Goal: Task Accomplishment & Management: Use online tool/utility

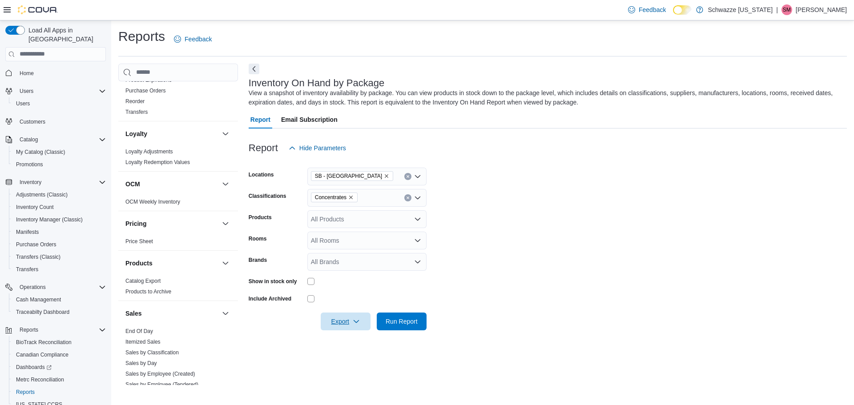
scroll to position [445, 0]
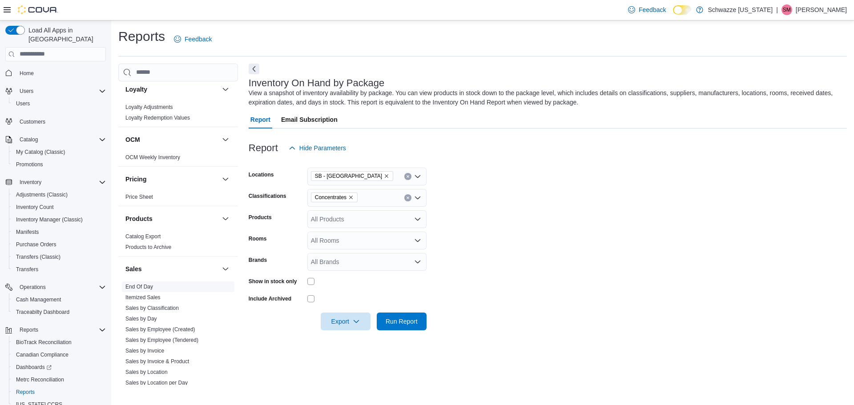
click at [148, 283] on span "End Of Day" at bounding box center [139, 286] width 28 height 7
click at [141, 287] on link "End Of Day" at bounding box center [139, 287] width 28 height 6
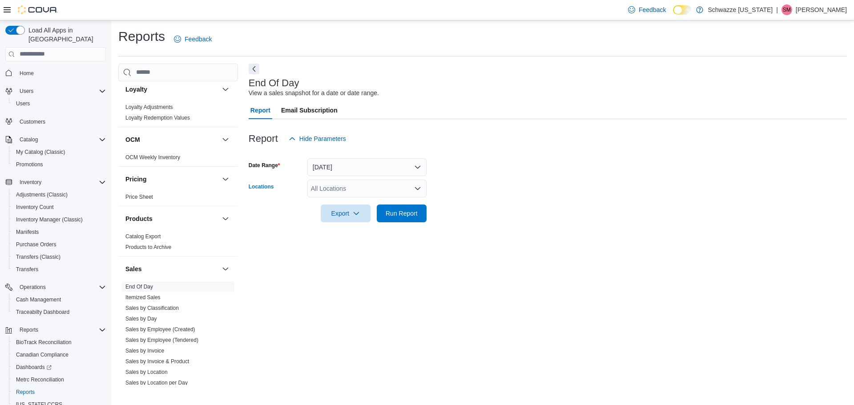
click at [353, 185] on div "All Locations" at bounding box center [366, 189] width 119 height 18
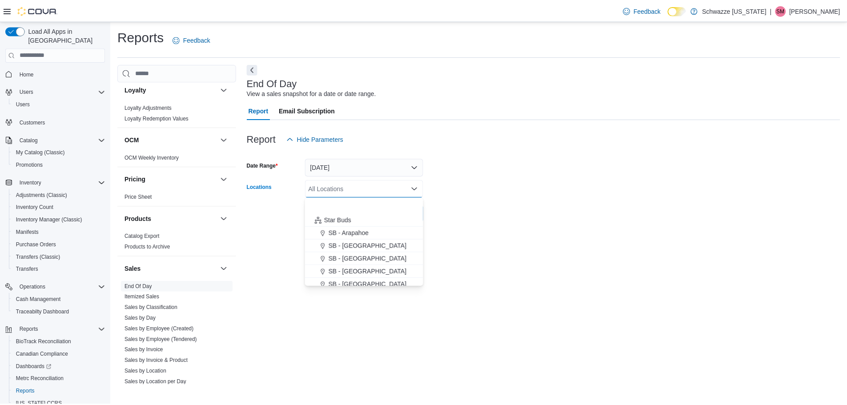
scroll to position [133, 0]
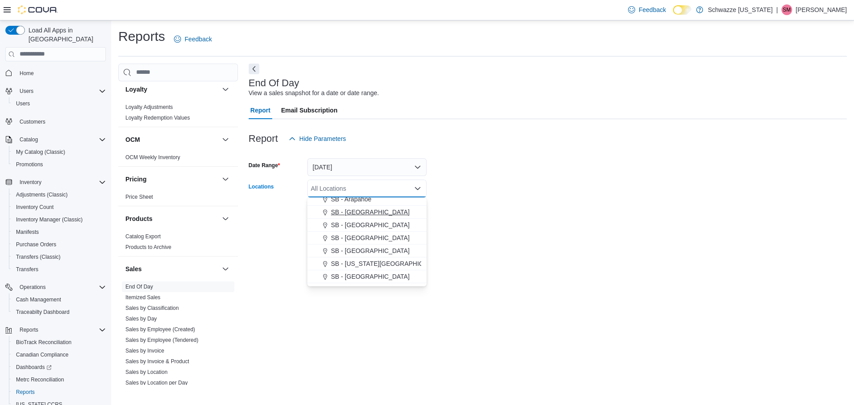
click at [356, 213] on span "SB - [GEOGRAPHIC_DATA]" at bounding box center [370, 212] width 79 height 9
click at [505, 224] on div at bounding box center [548, 227] width 598 height 11
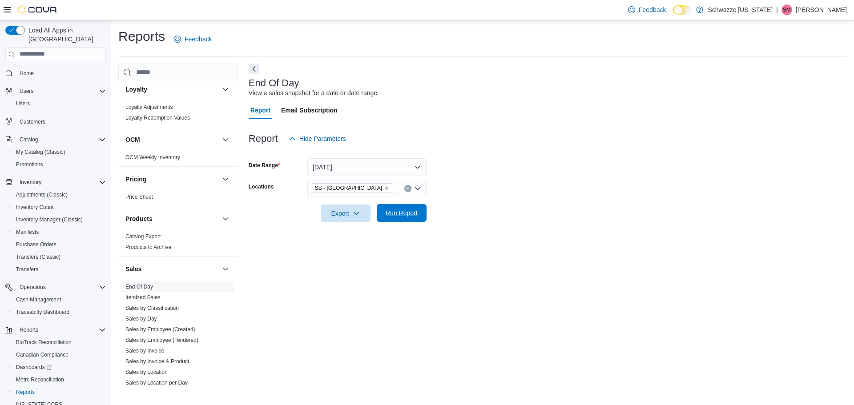
click at [414, 220] on span "Run Report" at bounding box center [401, 213] width 39 height 18
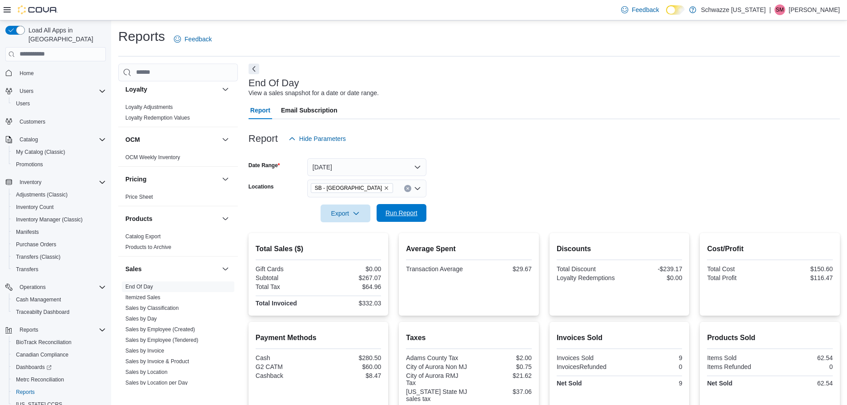
click at [395, 211] on span "Run Report" at bounding box center [401, 212] width 32 height 9
click at [36, 68] on link "Home" at bounding box center [26, 73] width 21 height 11
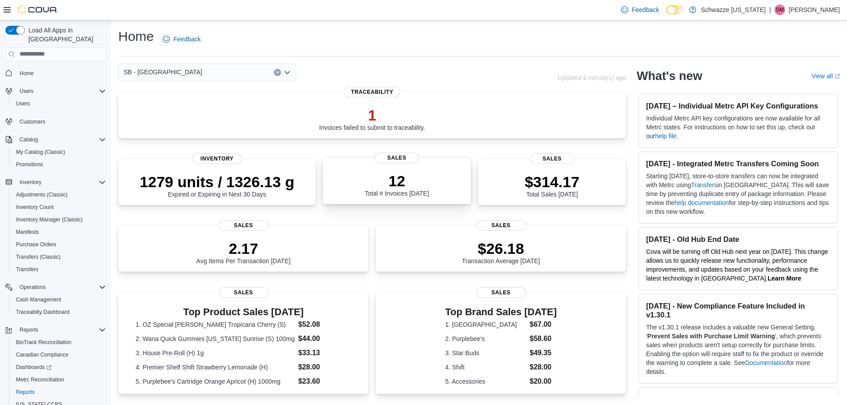
click at [421, 187] on p "12" at bounding box center [397, 181] width 64 height 18
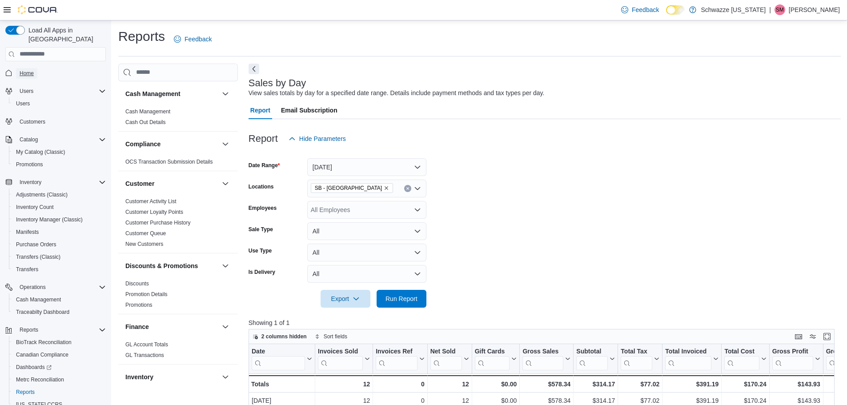
click at [29, 70] on span "Home" at bounding box center [27, 73] width 14 height 7
